Goal: Task Accomplishment & Management: Manage account settings

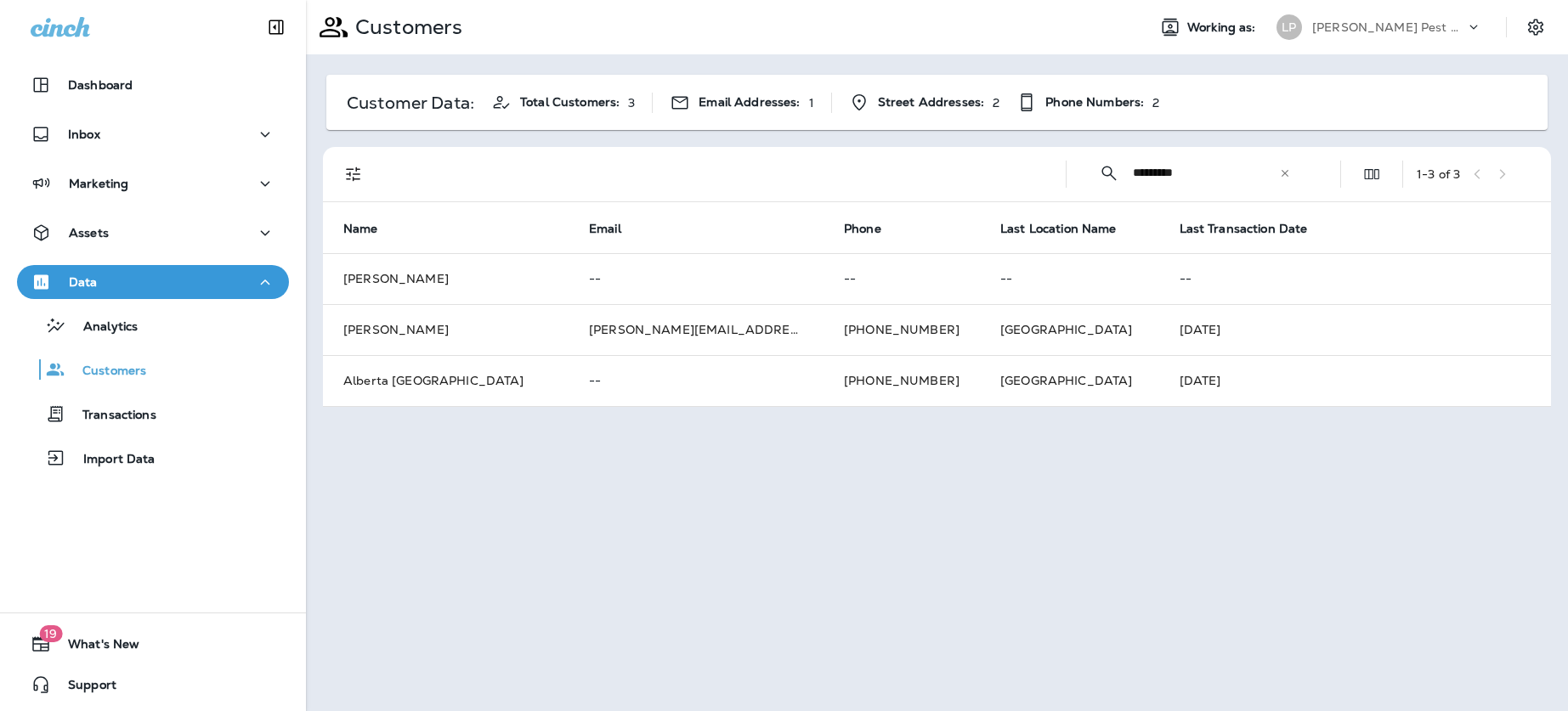
click at [1281, 172] on icon at bounding box center [1284, 174] width 12 height 12
click at [1198, 174] on input "text" at bounding box center [1220, 173] width 176 height 45
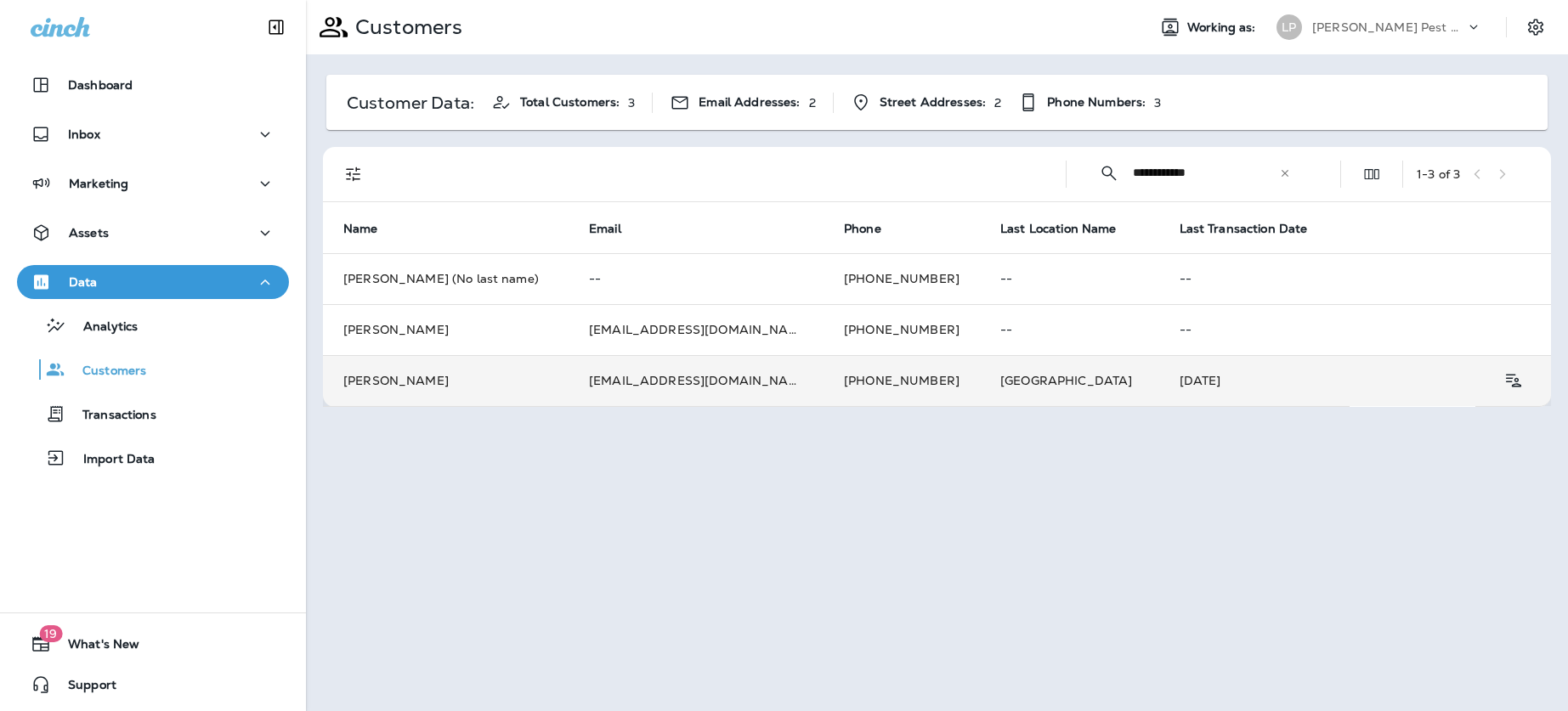
type input "**********"
click at [620, 363] on td "[EMAIL_ADDRESS][DOMAIN_NAME]" at bounding box center [696, 381] width 255 height 51
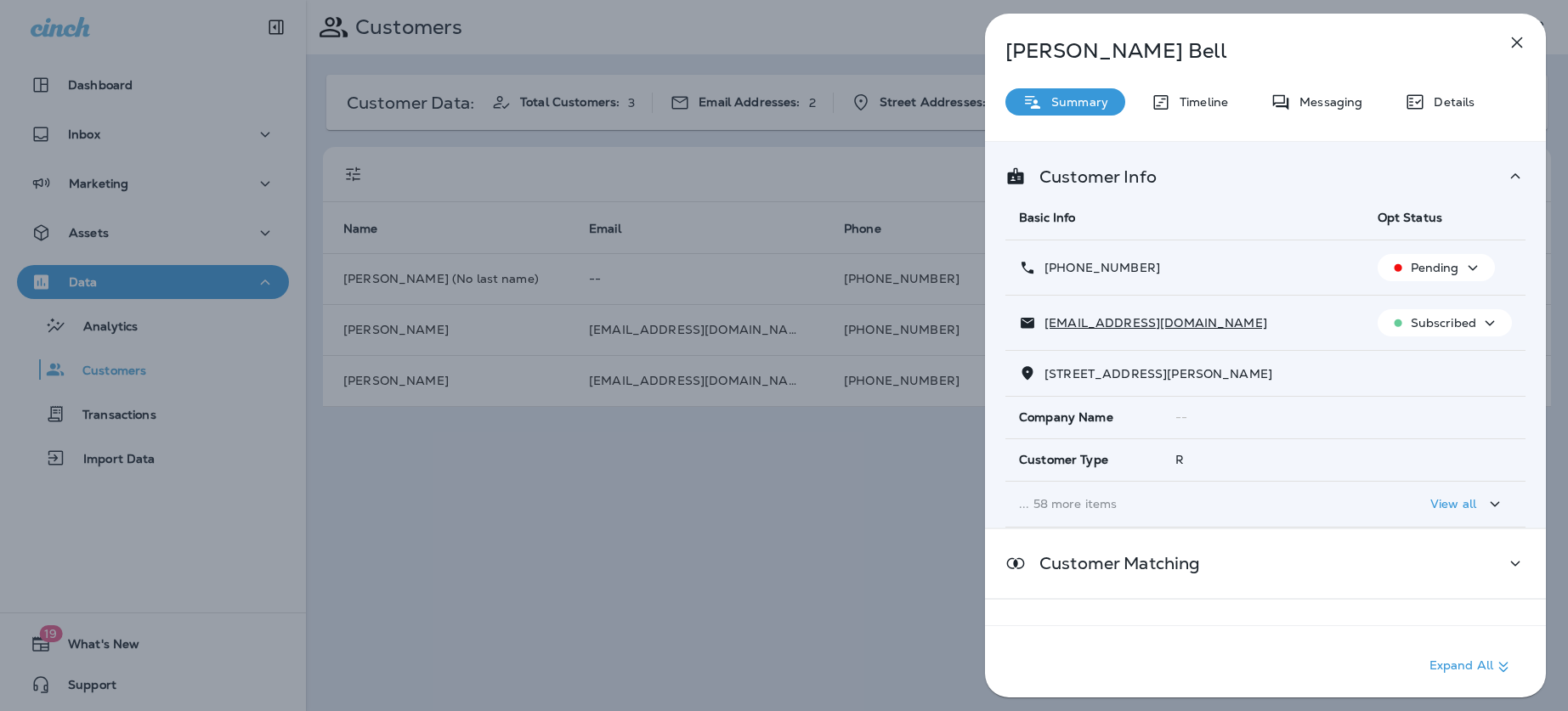
click at [1466, 494] on div "View all" at bounding box center [1467, 504] width 74 height 22
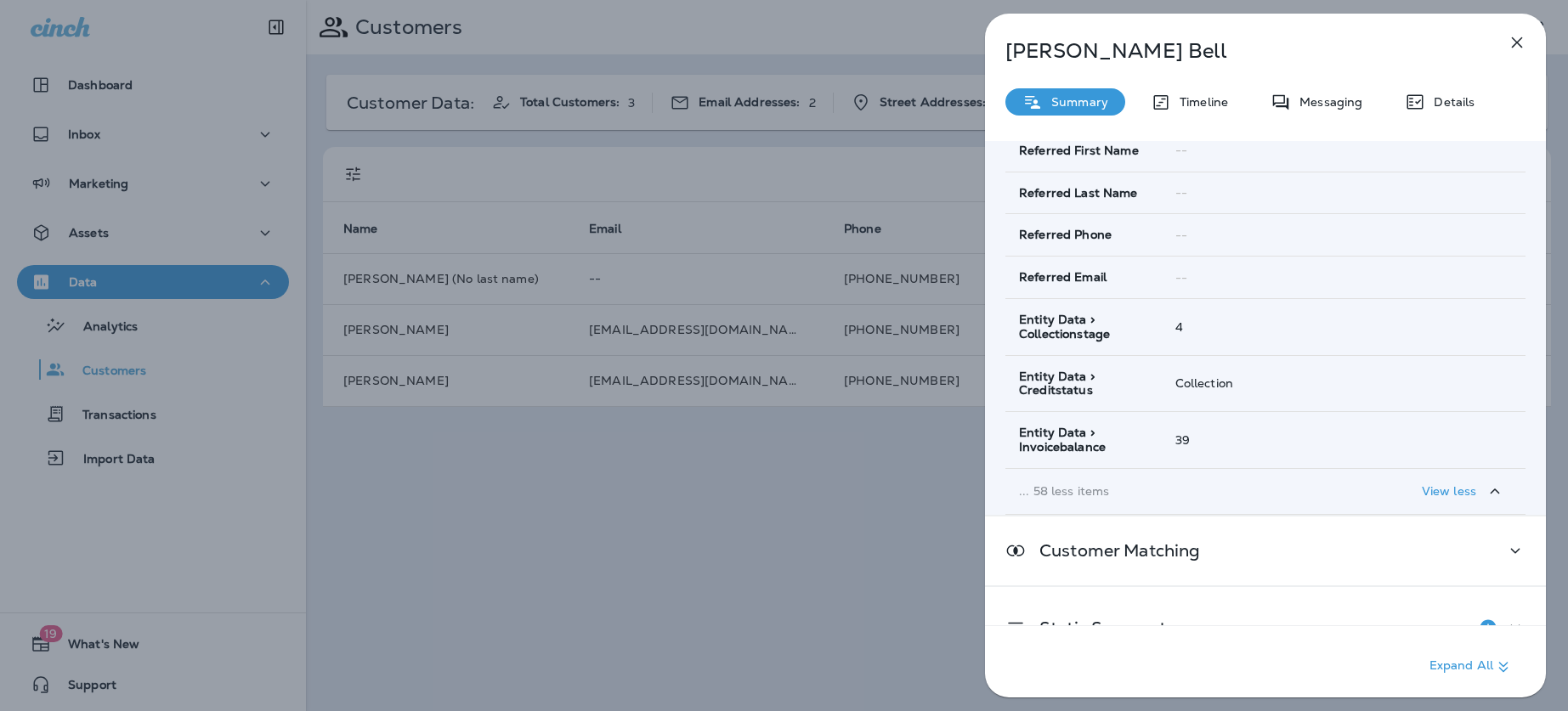
scroll to position [2866, 0]
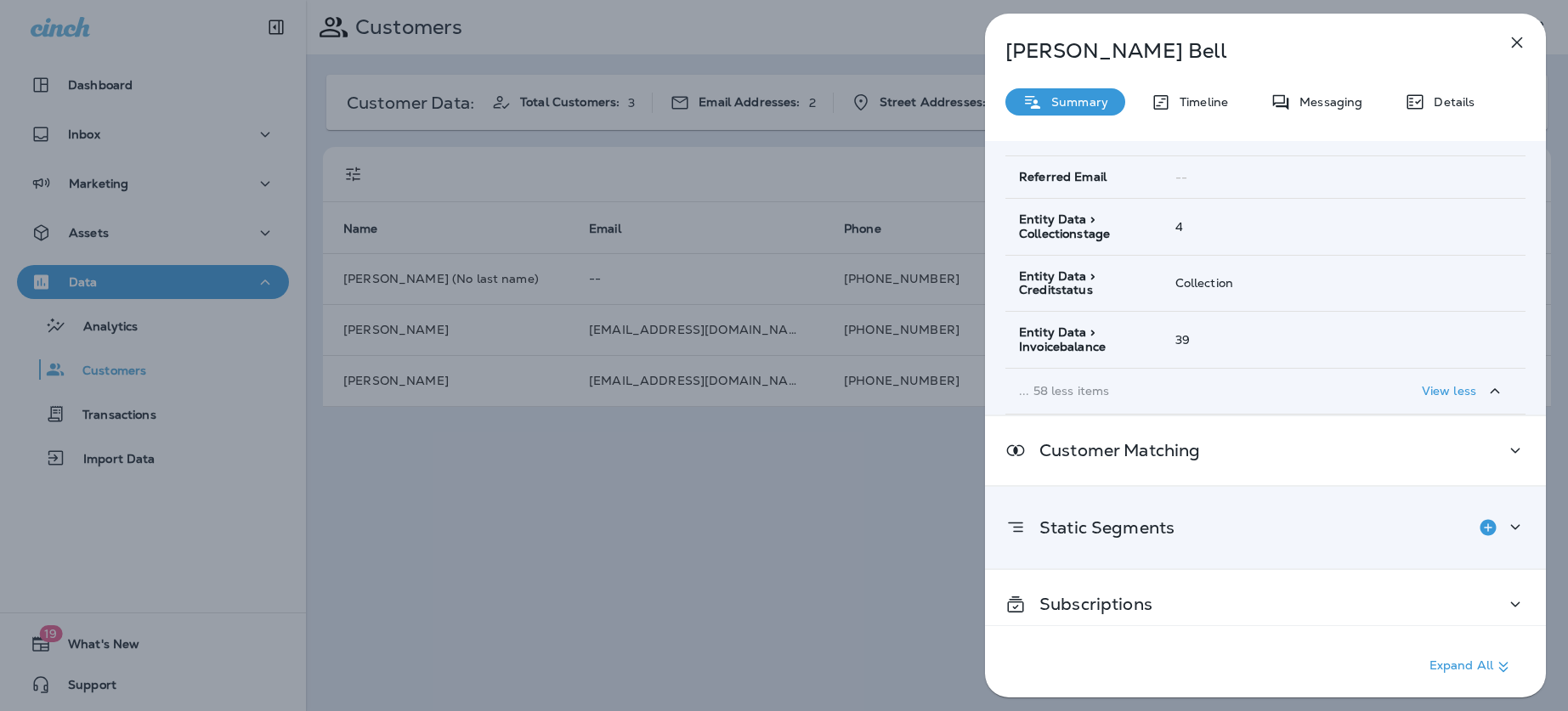
click at [1287, 511] on div "Static Segments" at bounding box center [1264, 528] width 520 height 34
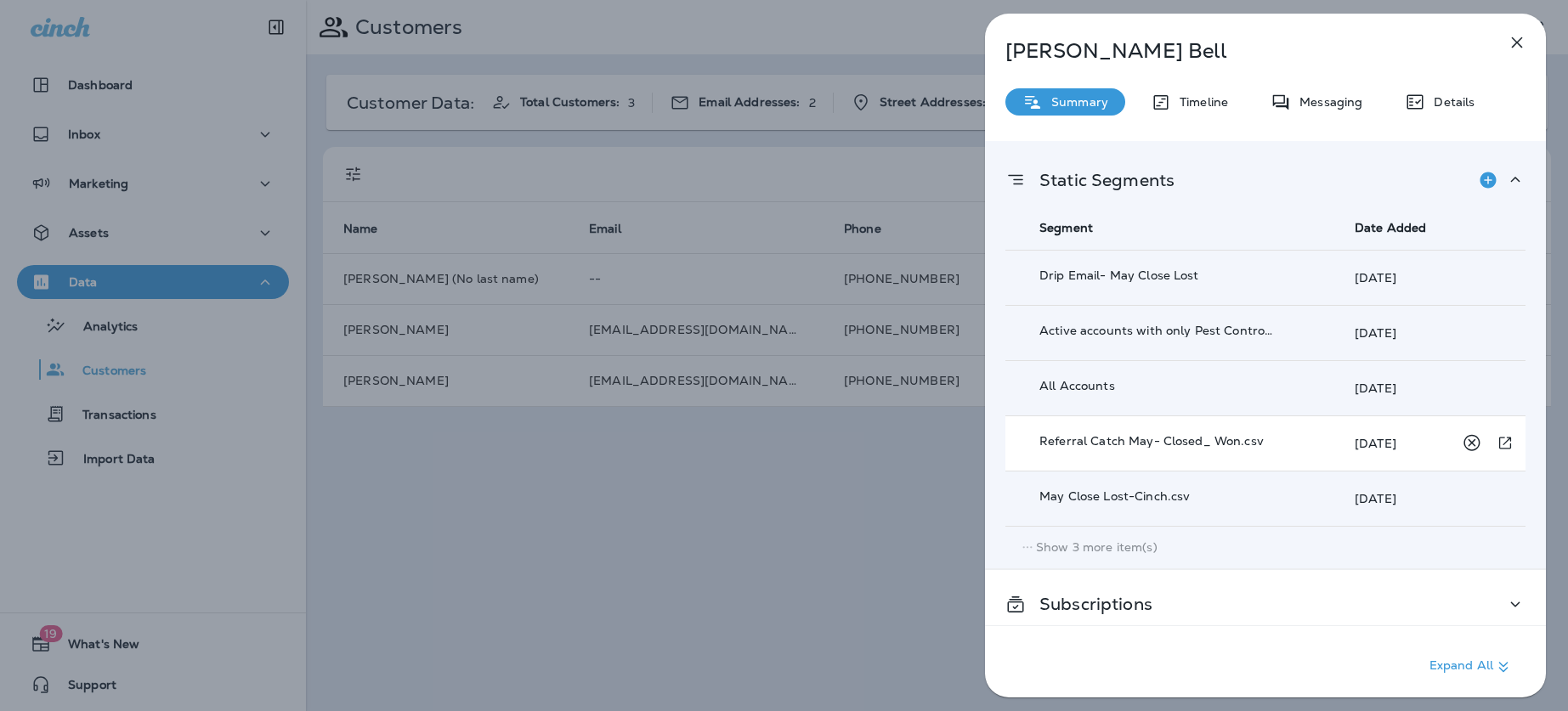
scroll to position [3210, 0]
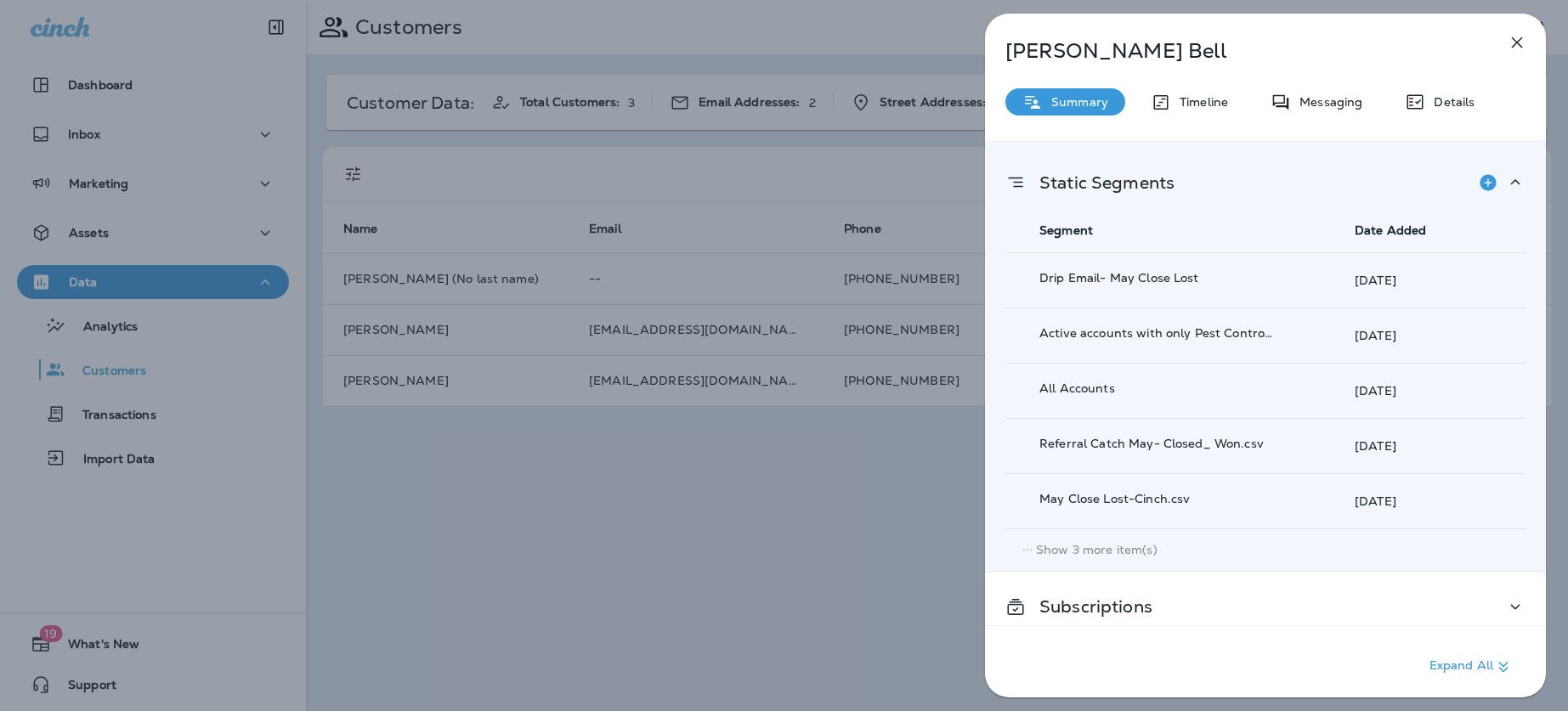
click at [1082, 543] on p "Show 3 more item(s)" at bounding box center [1096, 550] width 122 height 13
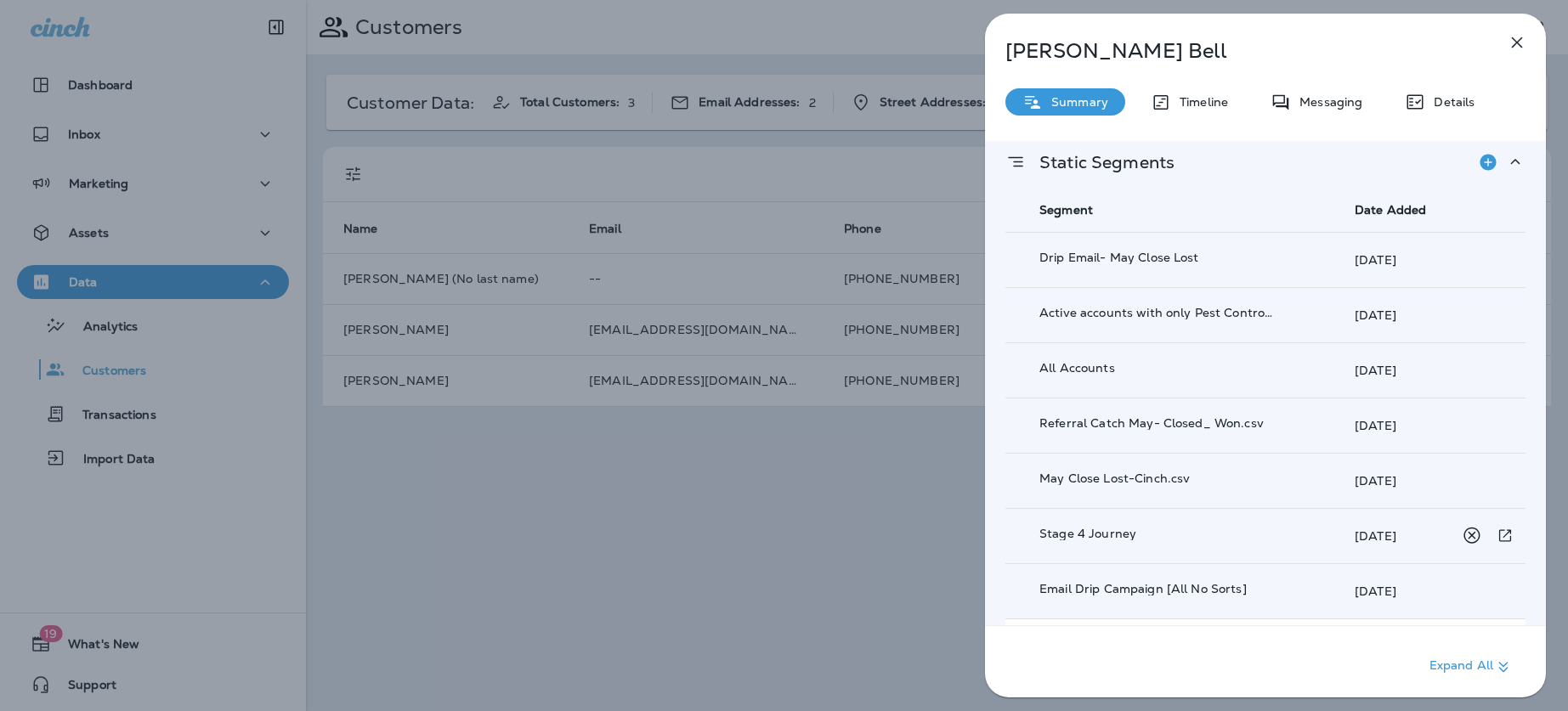
scroll to position [3232, 0]
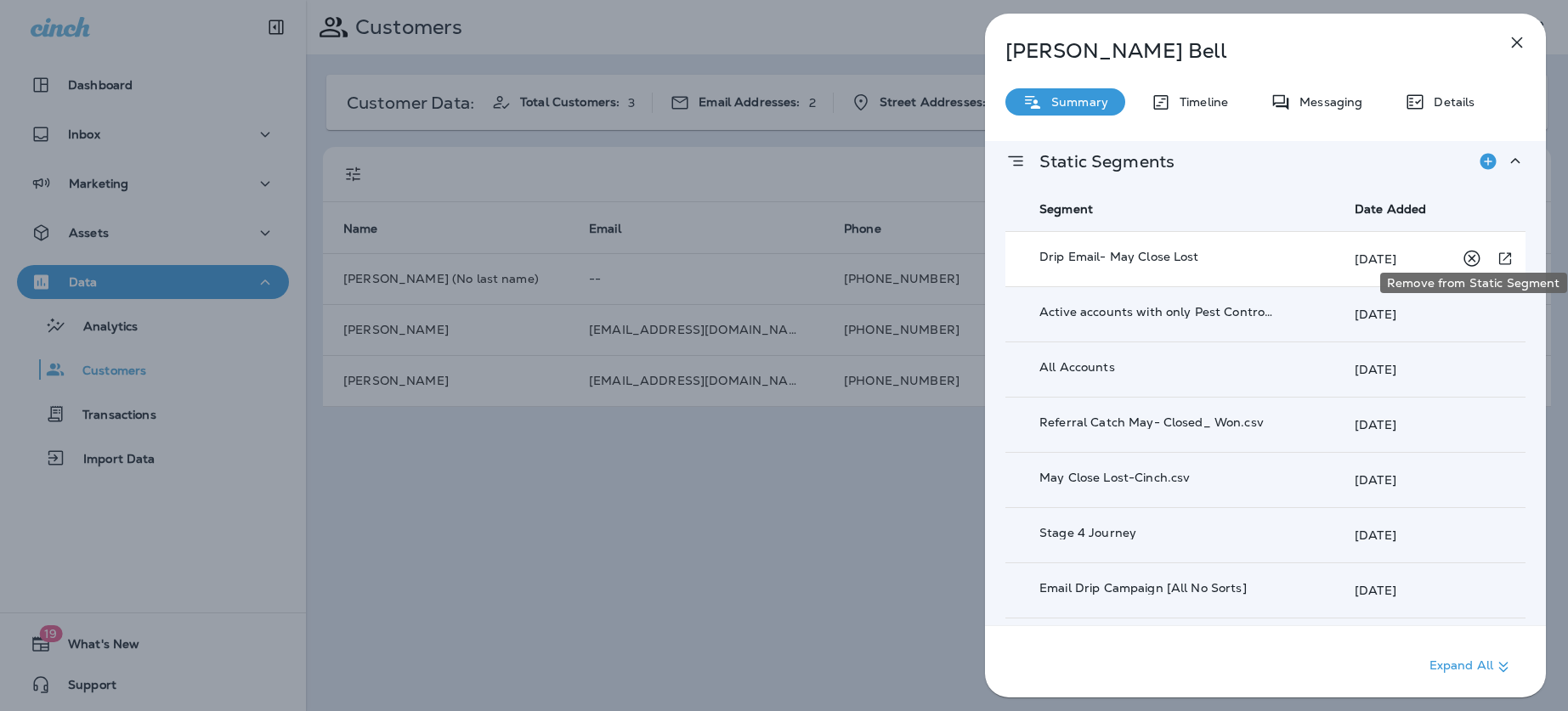
click at [1468, 248] on icon "Remove from Static Segment" at bounding box center [1471, 258] width 22 height 22
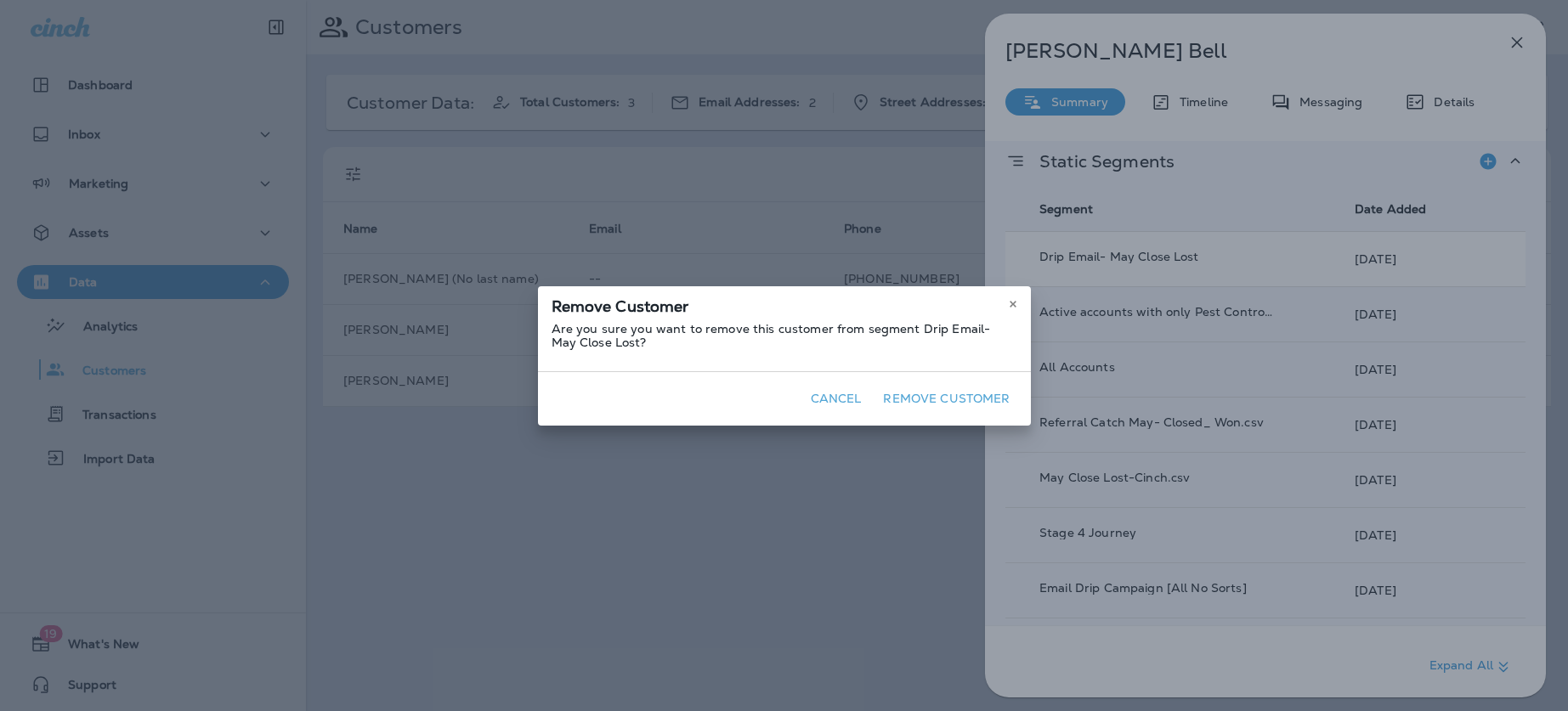
click at [981, 397] on button "Remove Customer" at bounding box center [946, 399] width 140 height 26
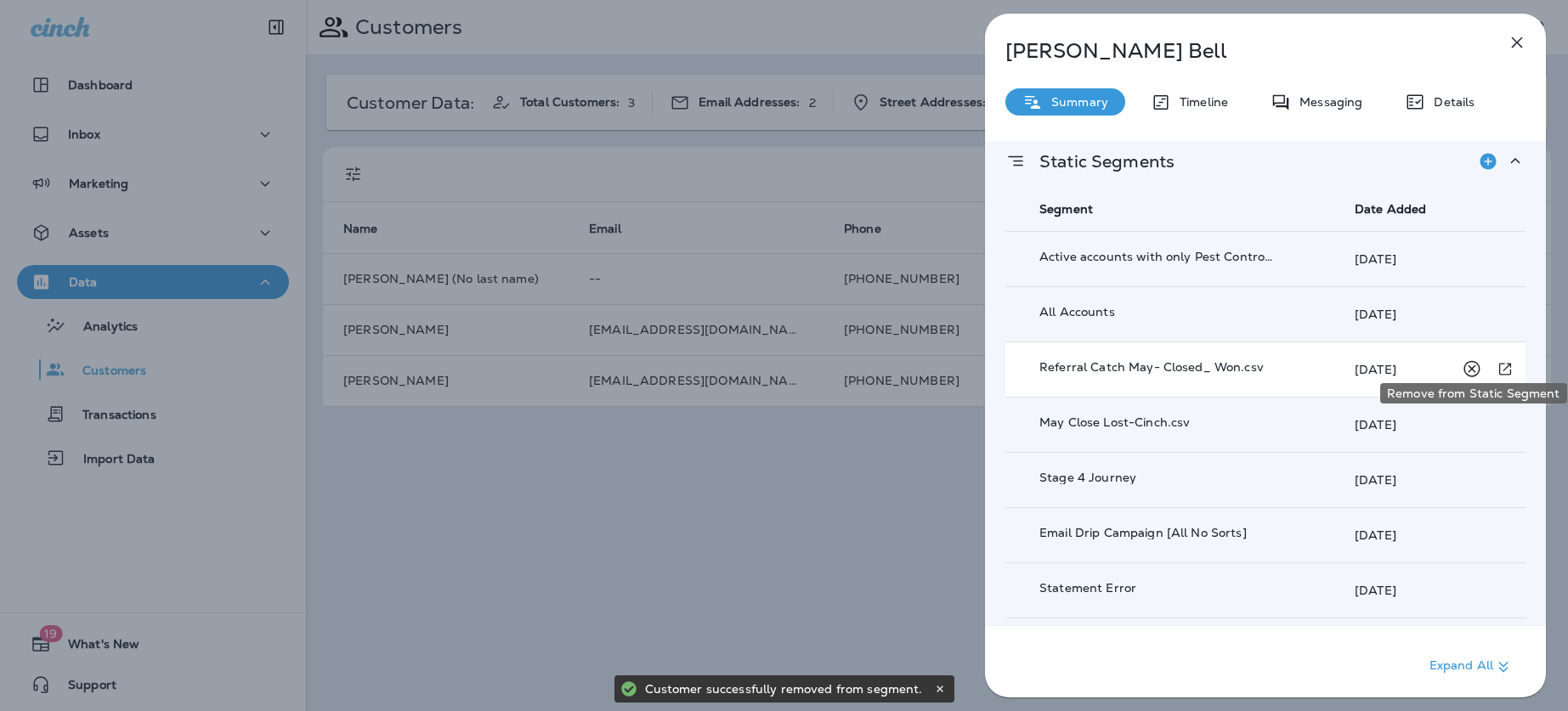
click at [1465, 359] on icon "Remove from Static Segment" at bounding box center [1471, 369] width 22 height 22
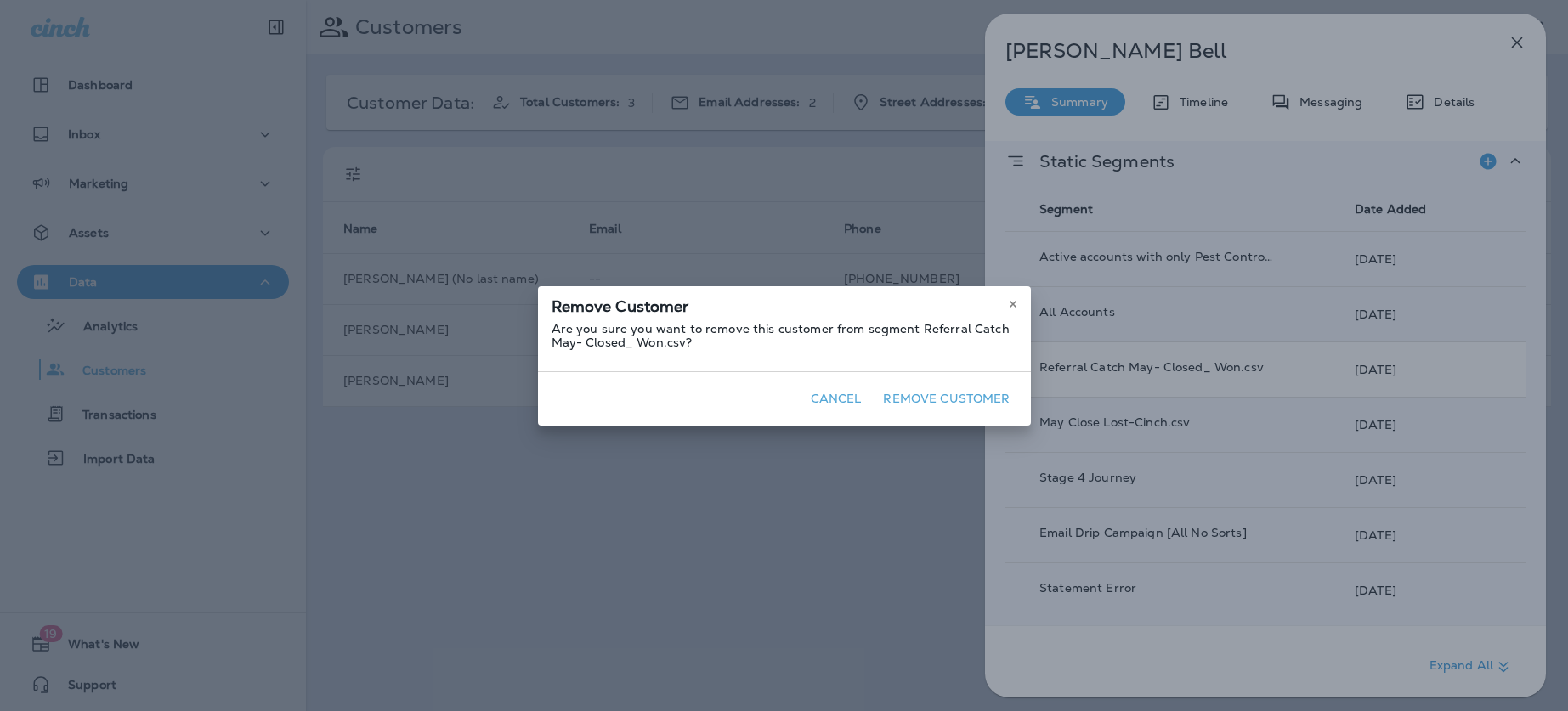
click at [976, 400] on button "Remove Customer" at bounding box center [946, 399] width 140 height 26
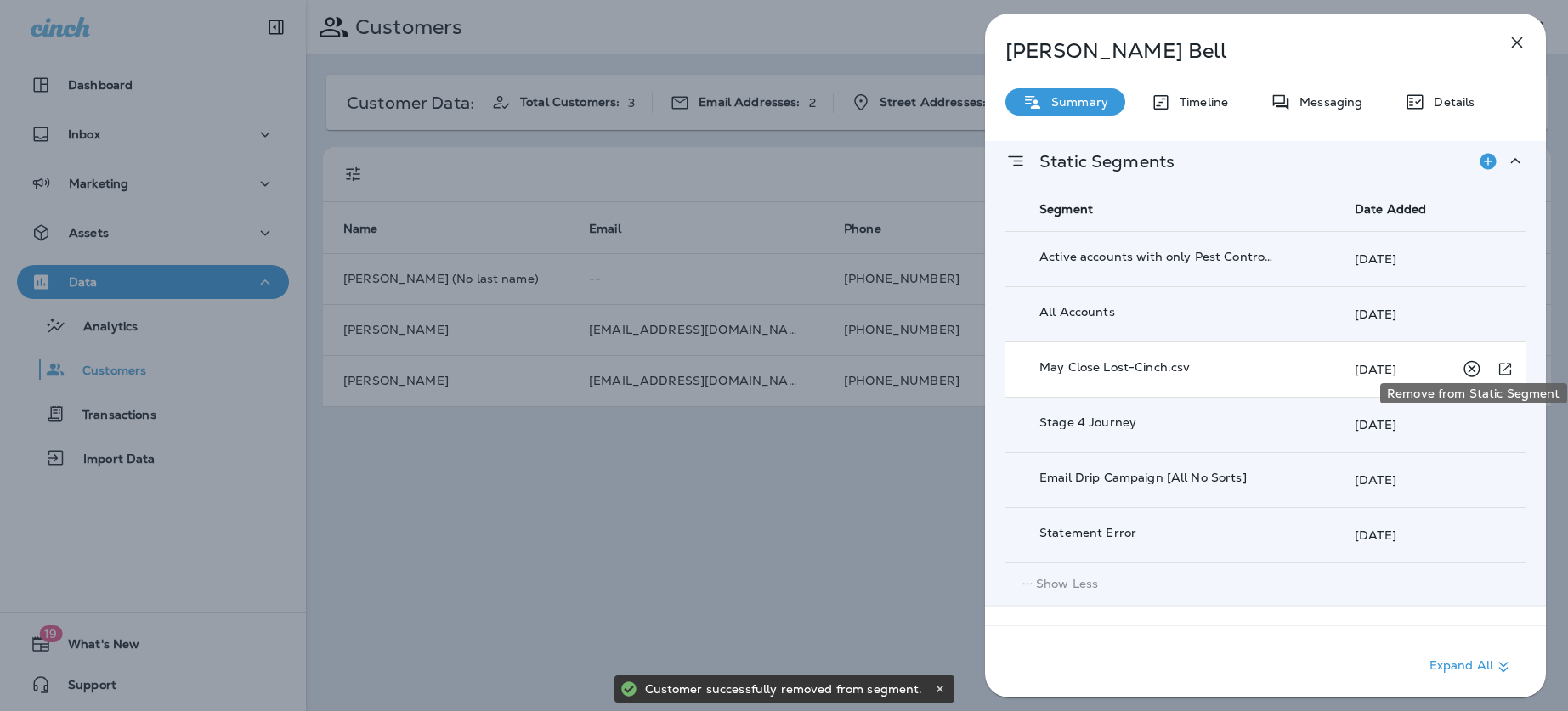
click at [1462, 358] on icon "Remove from Static Segment" at bounding box center [1471, 369] width 22 height 22
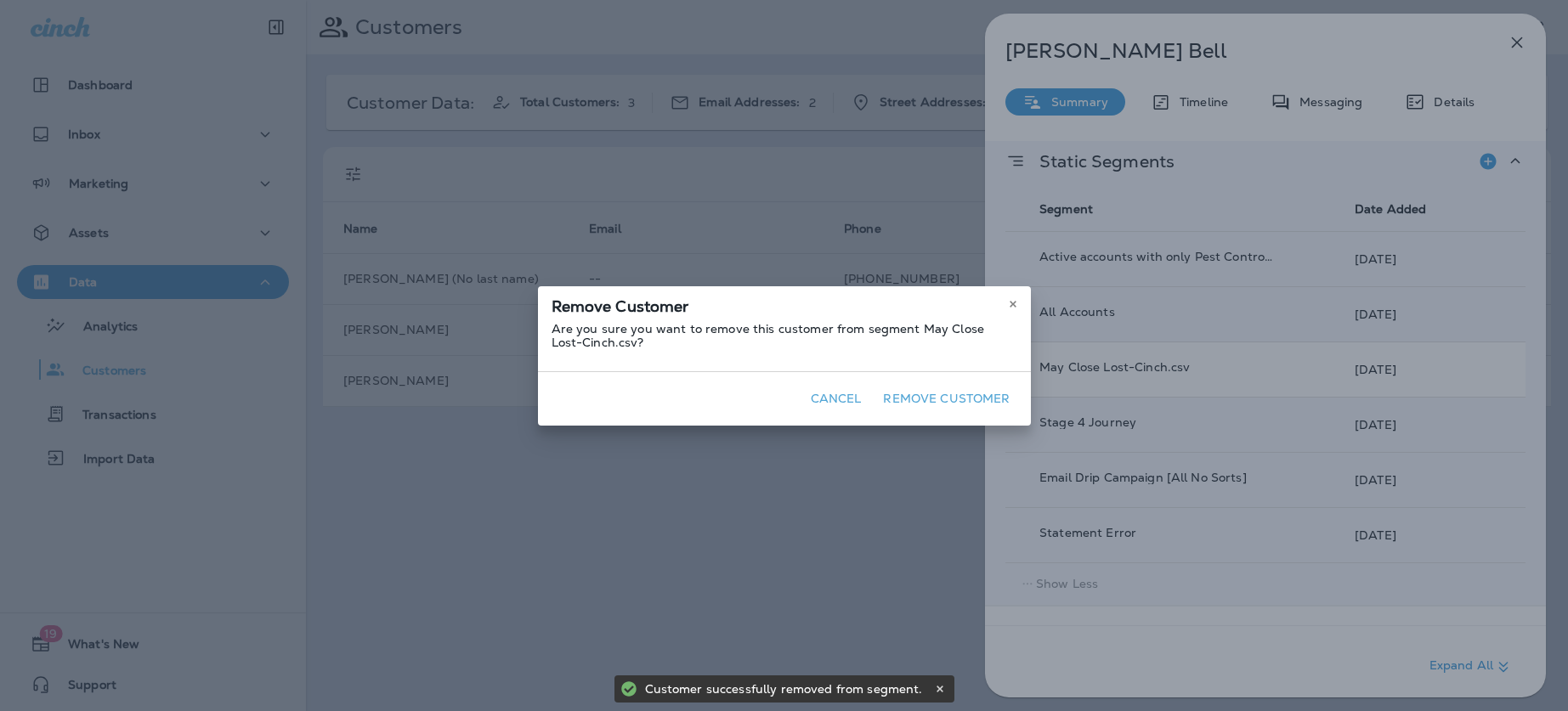
click at [991, 396] on button "Remove Customer" at bounding box center [946, 399] width 140 height 26
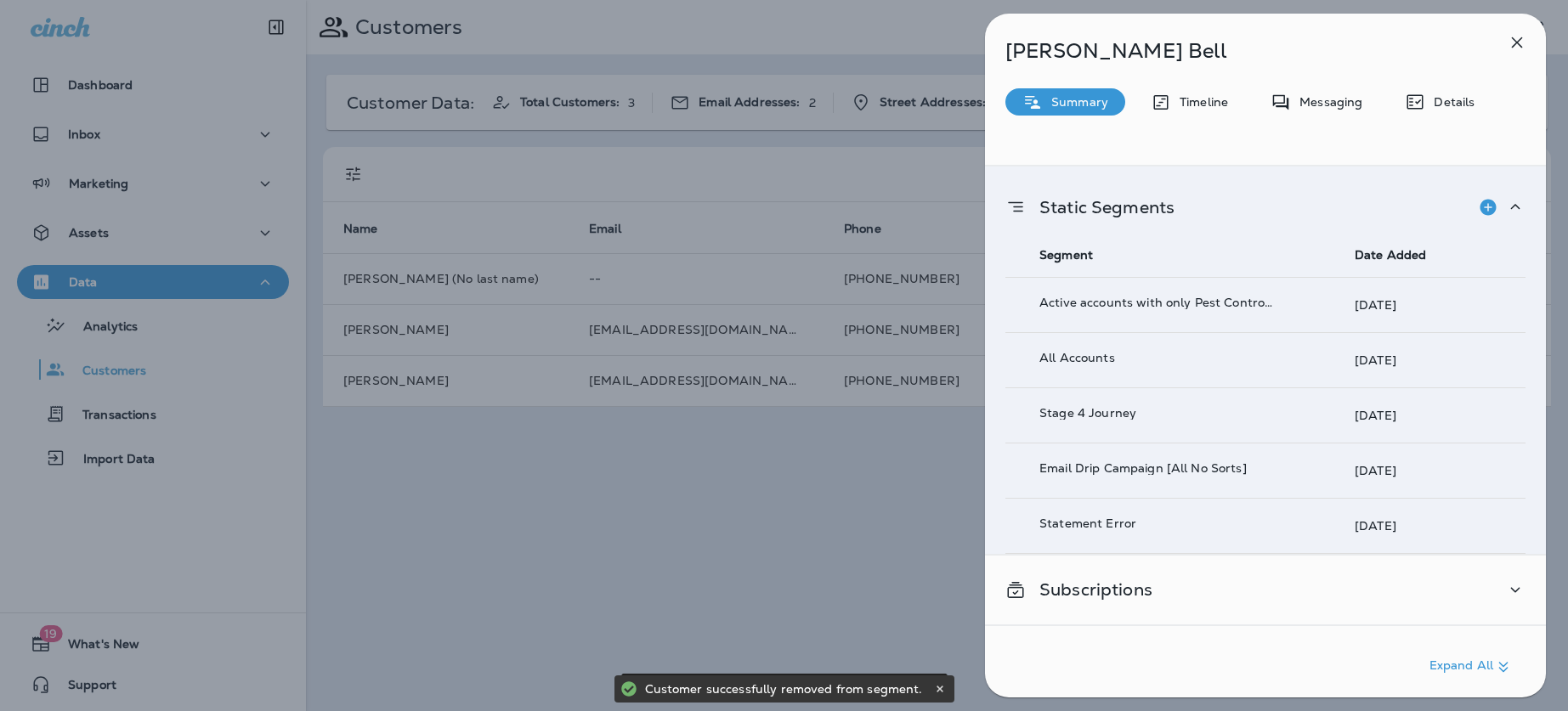
scroll to position [3171, 0]
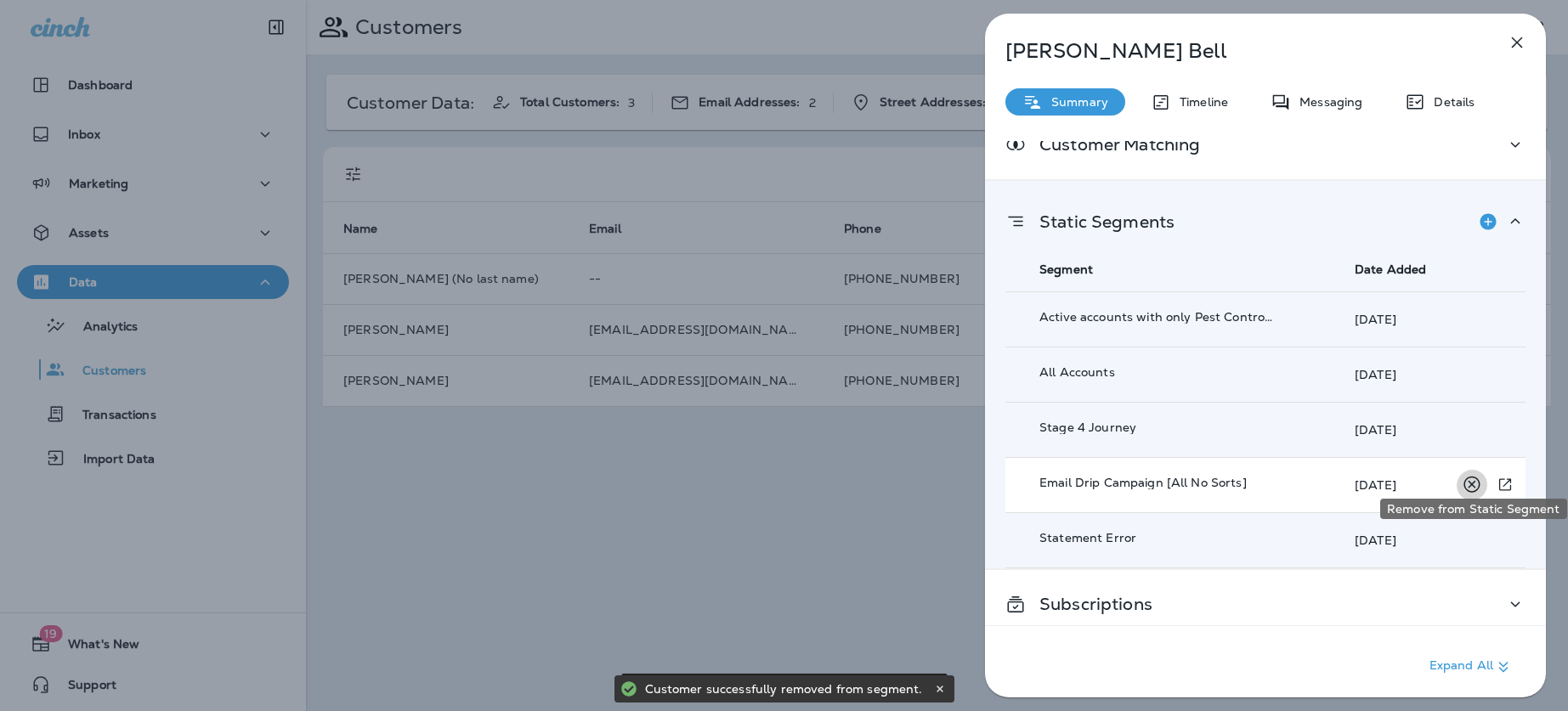
click at [1477, 474] on icon "Remove from Static Segment" at bounding box center [1471, 485] width 22 height 22
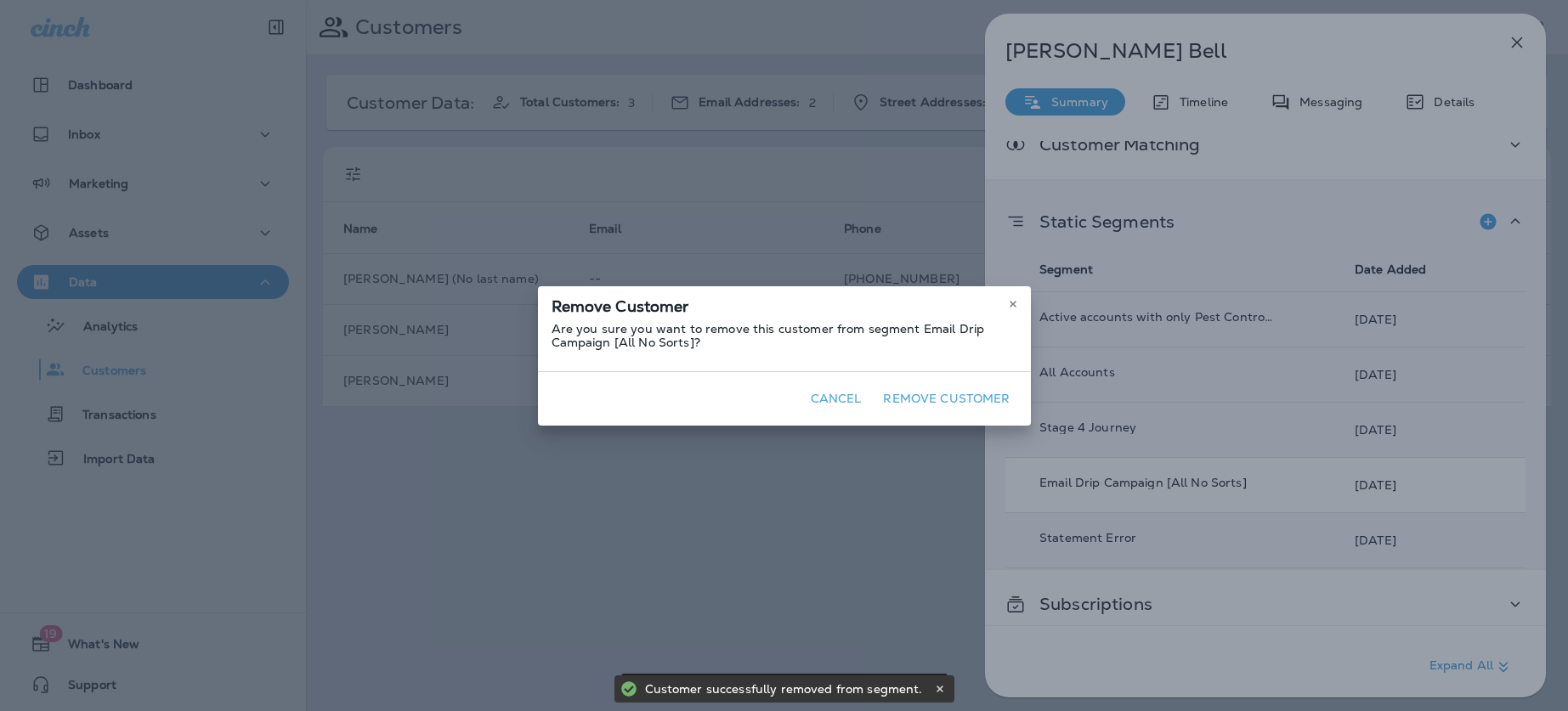
click at [963, 405] on button "Remove Customer" at bounding box center [946, 399] width 140 height 26
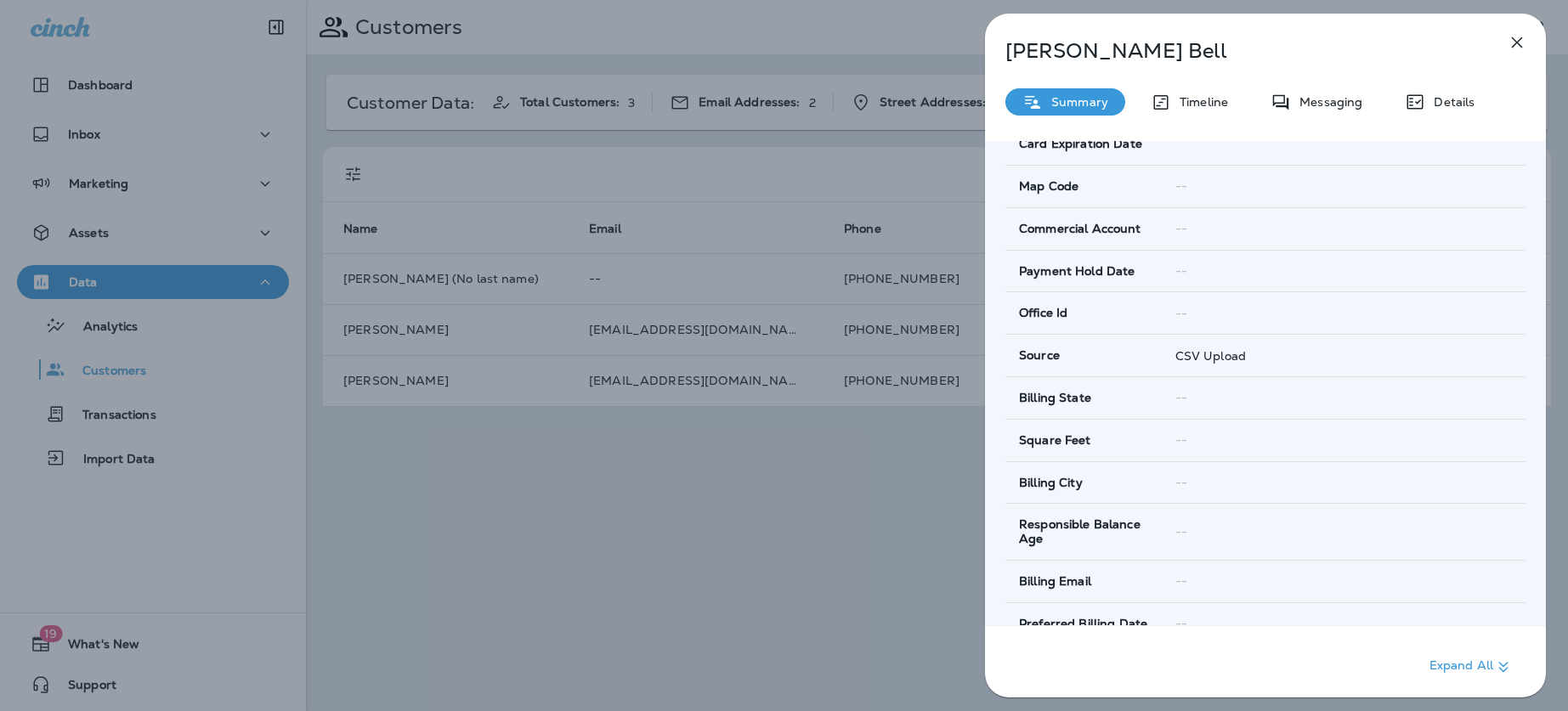
scroll to position [3116, 0]
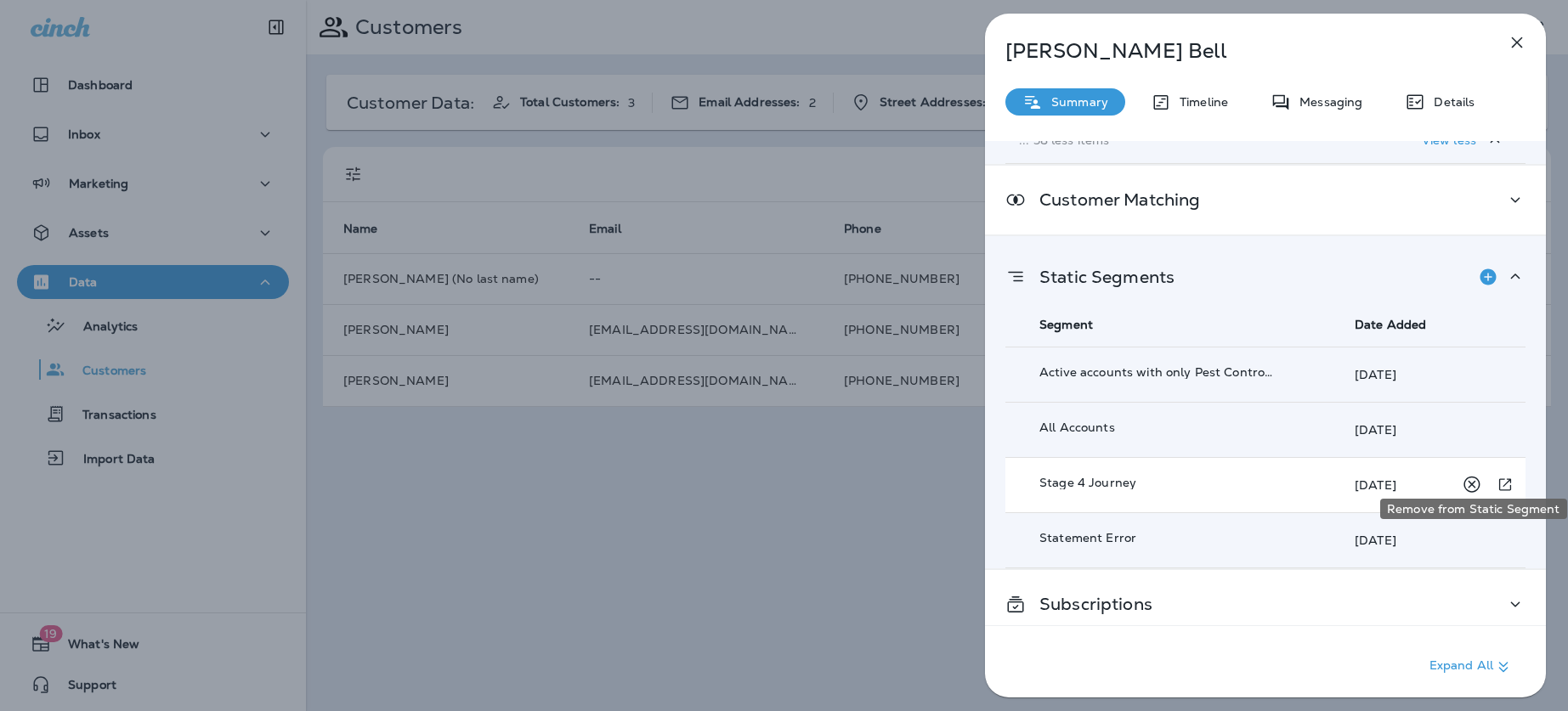
click at [1478, 477] on icon "Remove from Static Segment" at bounding box center [1471, 485] width 16 height 16
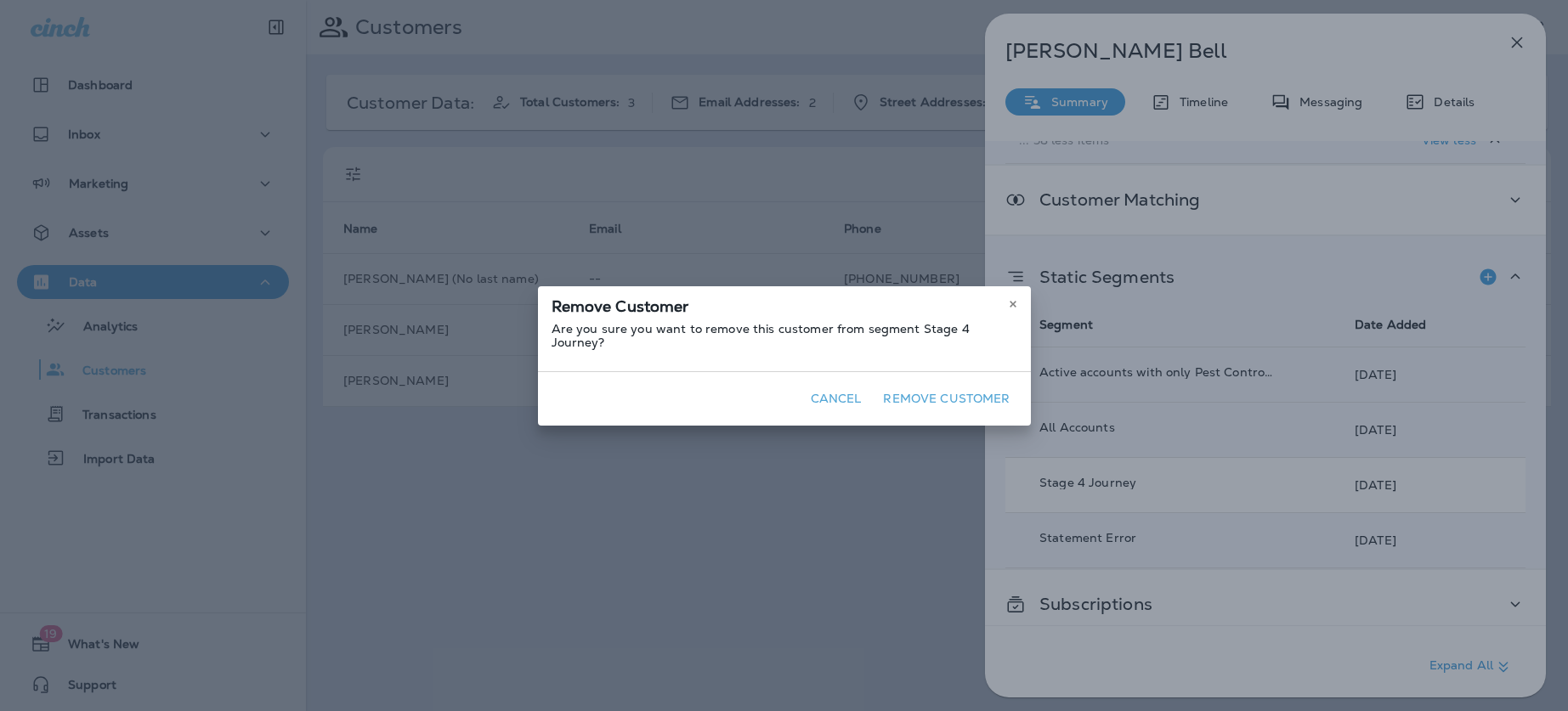
click at [981, 391] on button "Remove Customer" at bounding box center [946, 399] width 140 height 26
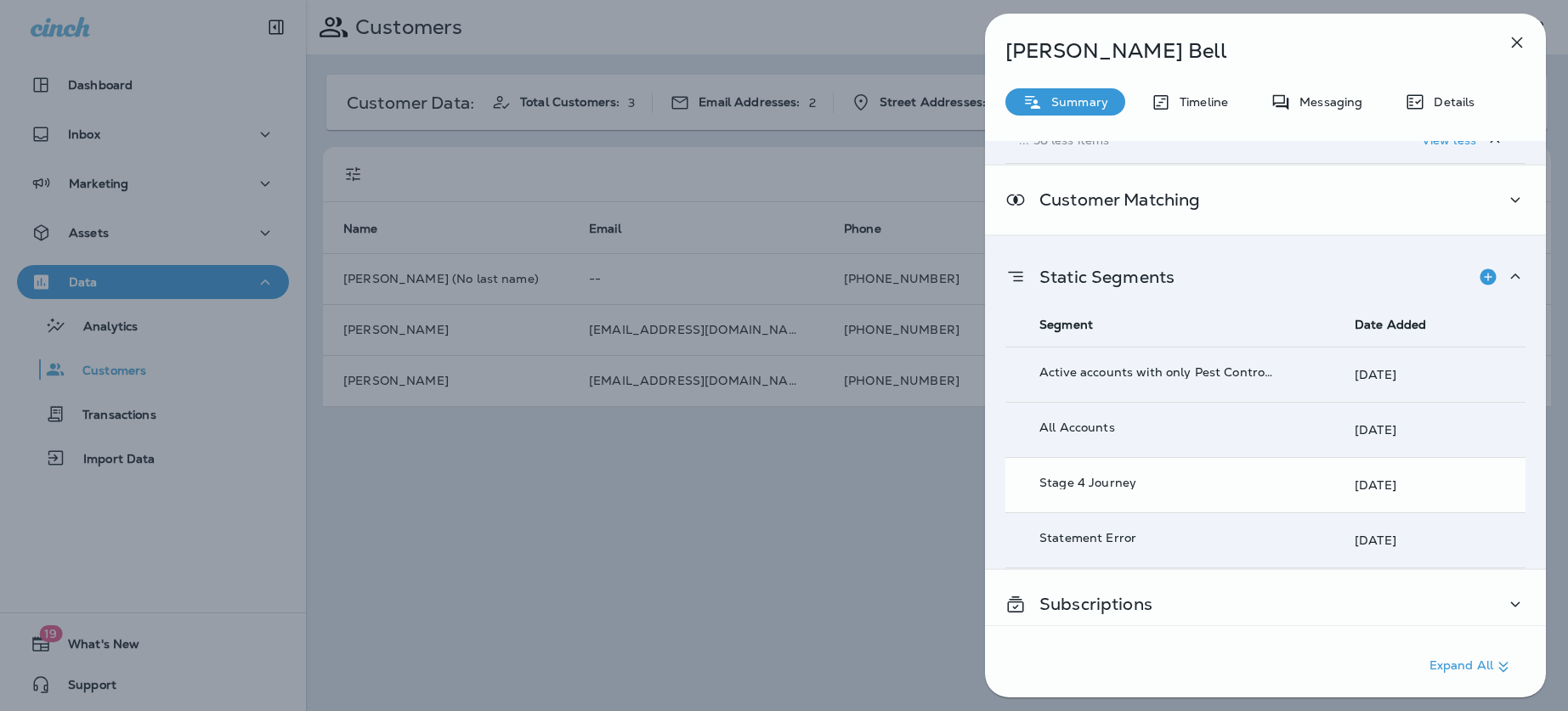
scroll to position [3060, 0]
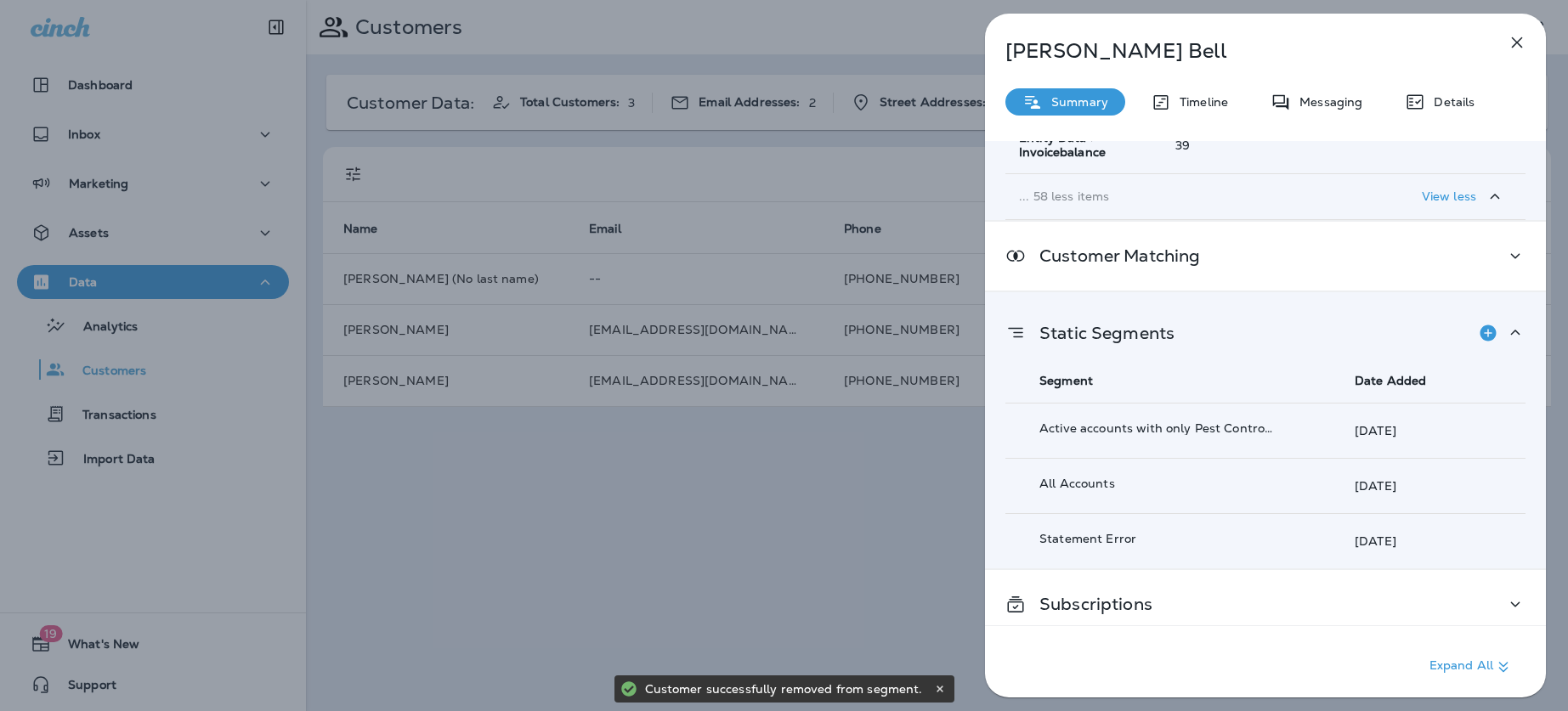
click at [921, 513] on div "[PERSON_NAME] Summary Timeline Messaging Details Customer Info Basic Info Opt S…" at bounding box center [784, 356] width 1568 height 711
